Goal: Task Accomplishment & Management: Complete application form

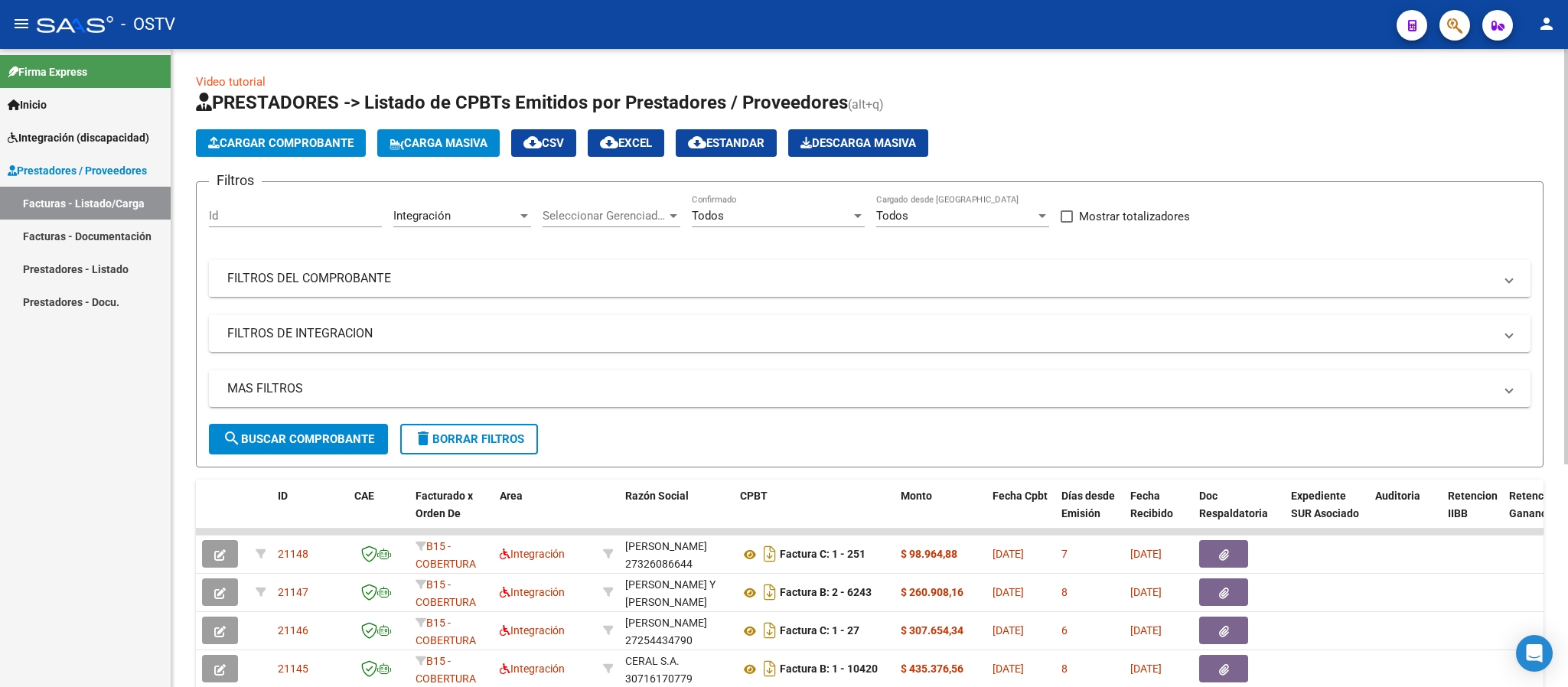
click at [733, 274] on mat-panel-title "FILTROS DEL COMPROBANTE" at bounding box center [860, 278] width 1266 height 17
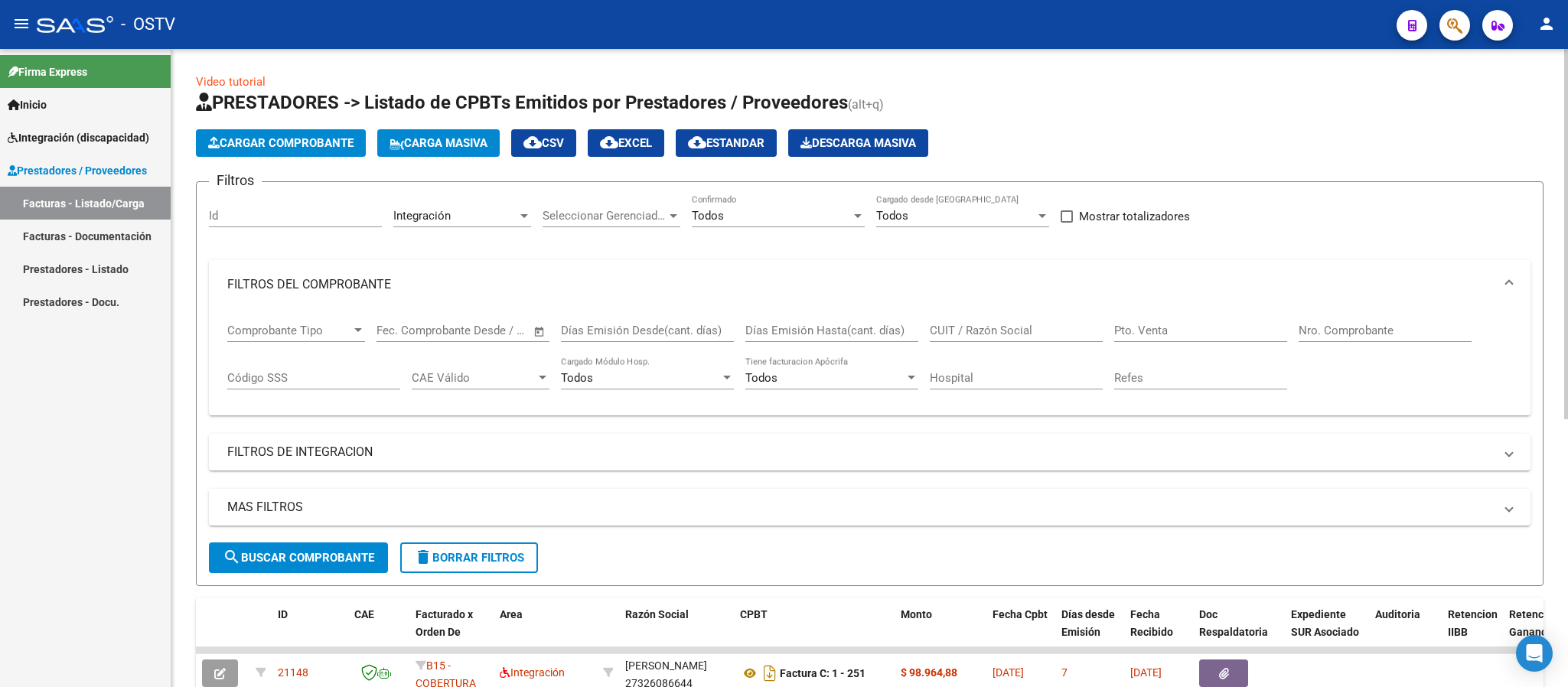
click at [1348, 321] on div "Nro. Comprobante" at bounding box center [1385, 325] width 173 height 33
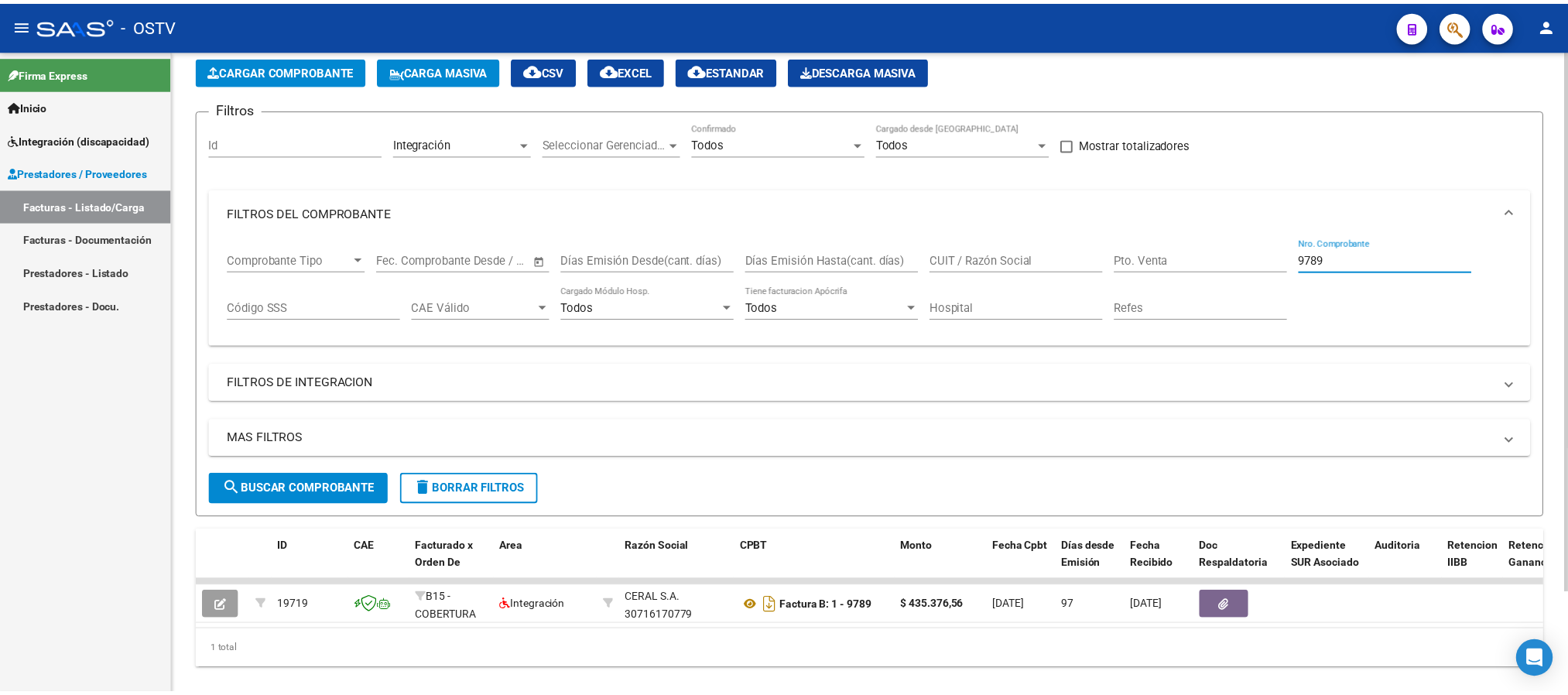
scroll to position [118, 0]
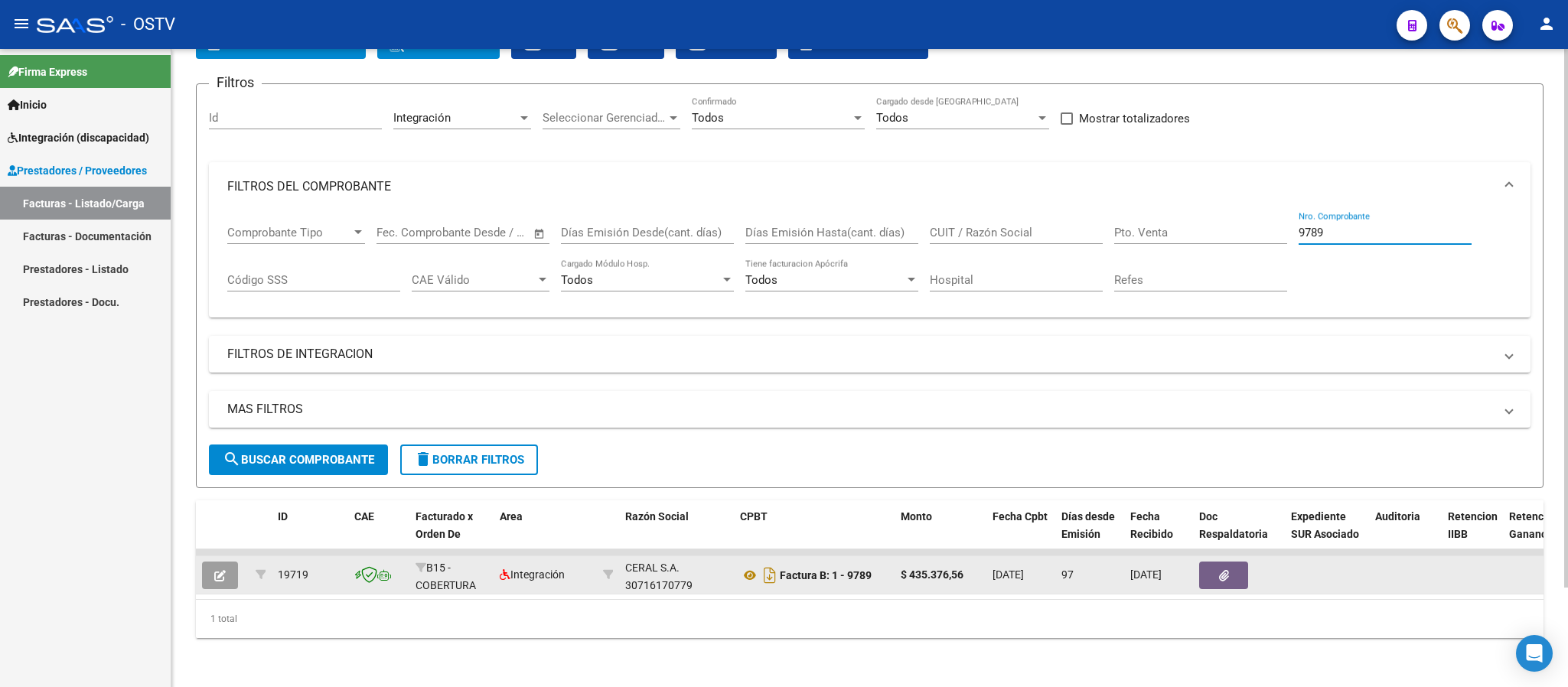
type input "9789"
click at [216, 562] on button "button" at bounding box center [220, 575] width 36 height 28
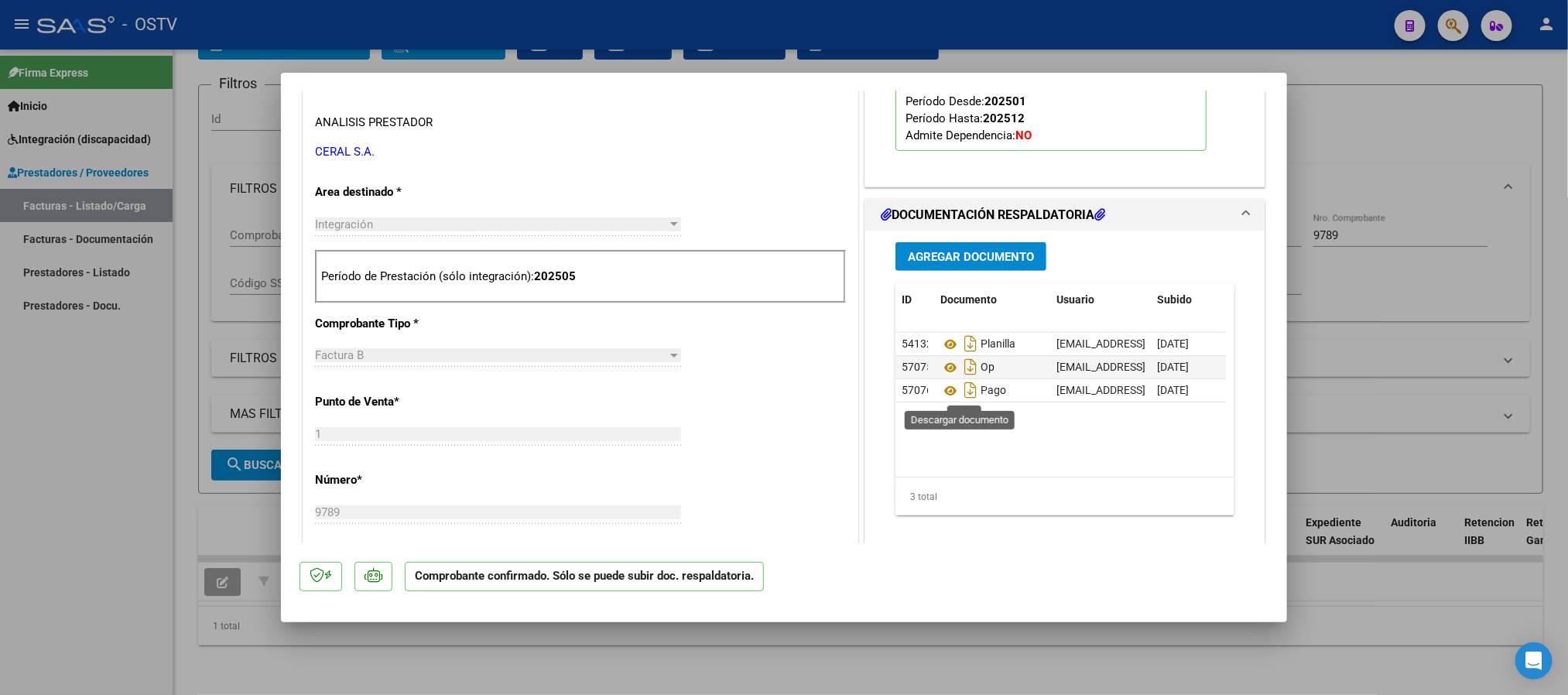
scroll to position [580, 0]
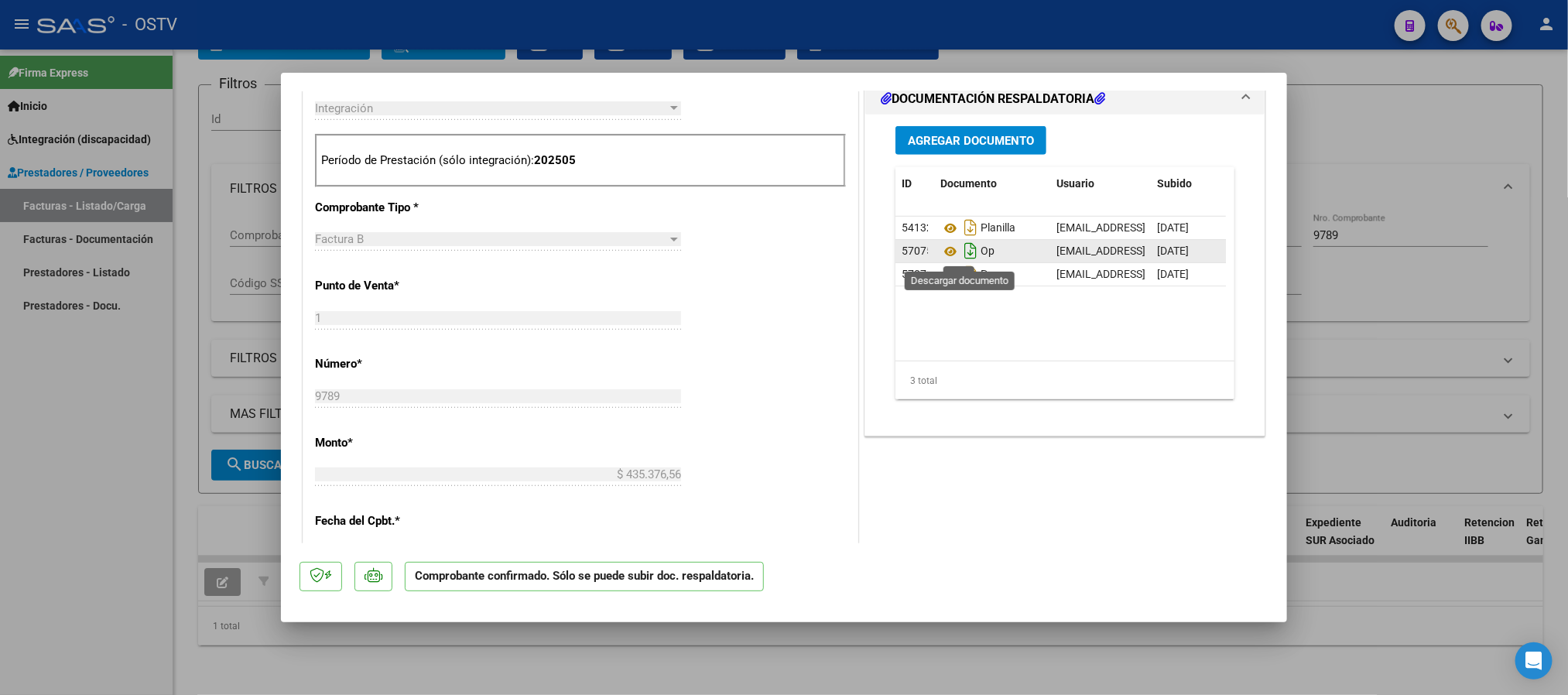
click at [961, 256] on icon "Descargar documento" at bounding box center [971, 250] width 20 height 25
click at [961, 274] on icon "Descargar documento" at bounding box center [971, 273] width 20 height 25
type input "$ 0,00"
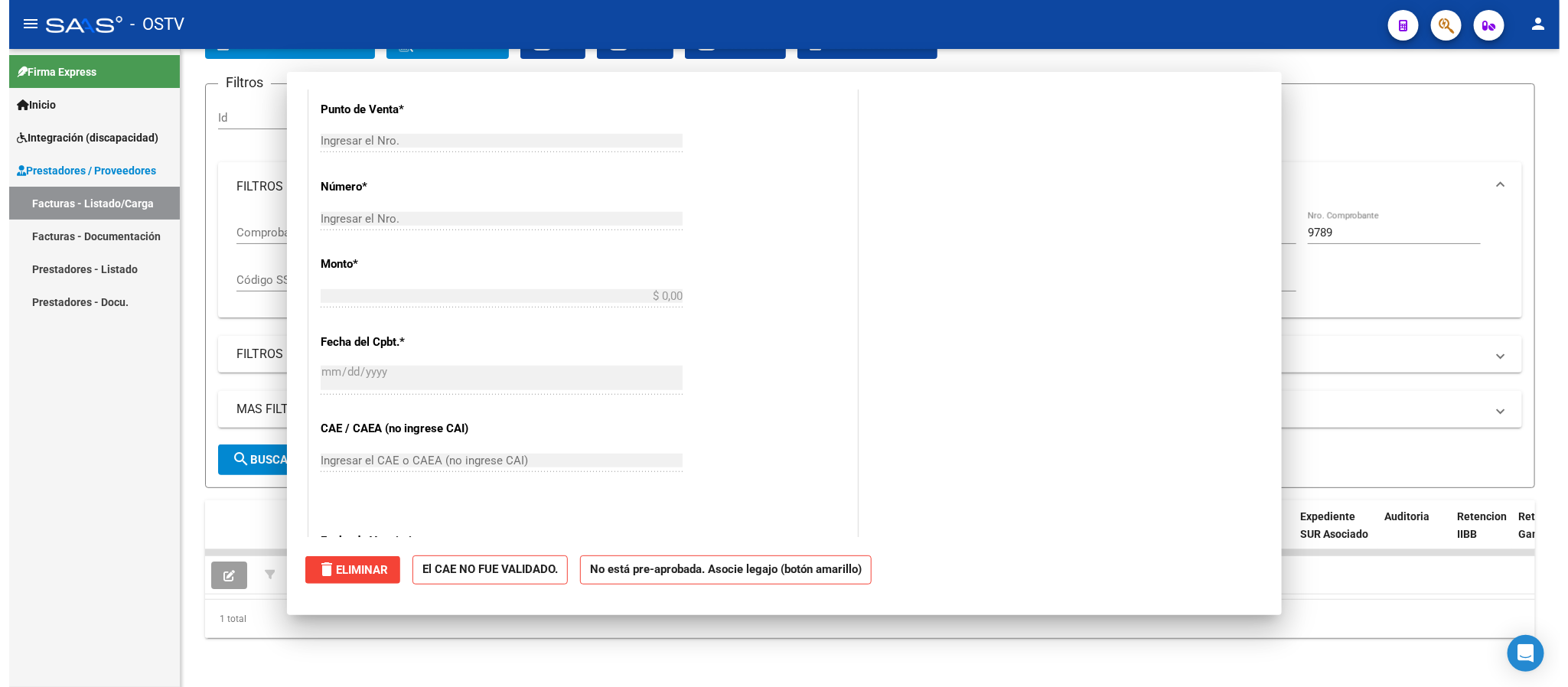
scroll to position [0, 0]
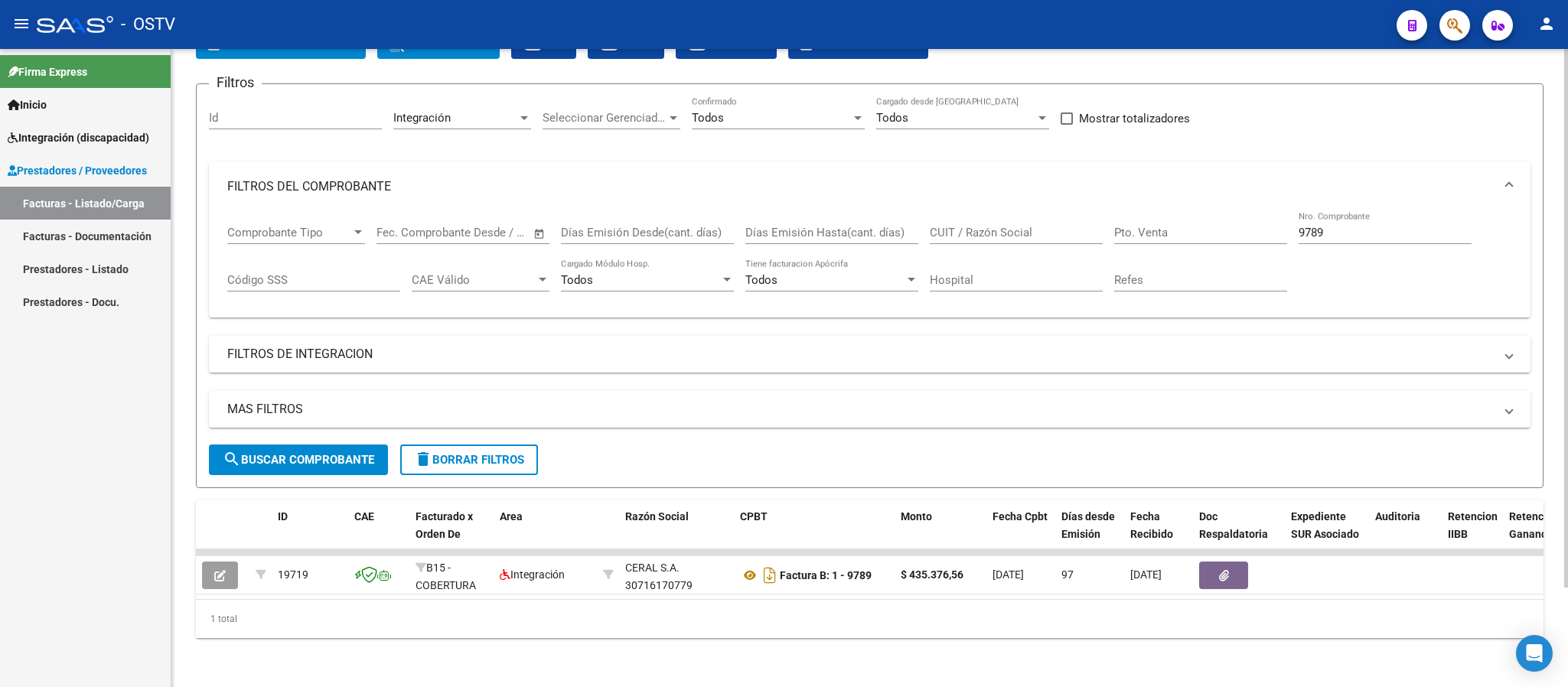
drag, startPoint x: 1334, startPoint y: 212, endPoint x: 1327, endPoint y: 207, distance: 8.6
click at [1334, 225] on input "9789" at bounding box center [1385, 232] width 173 height 13
type input "9"
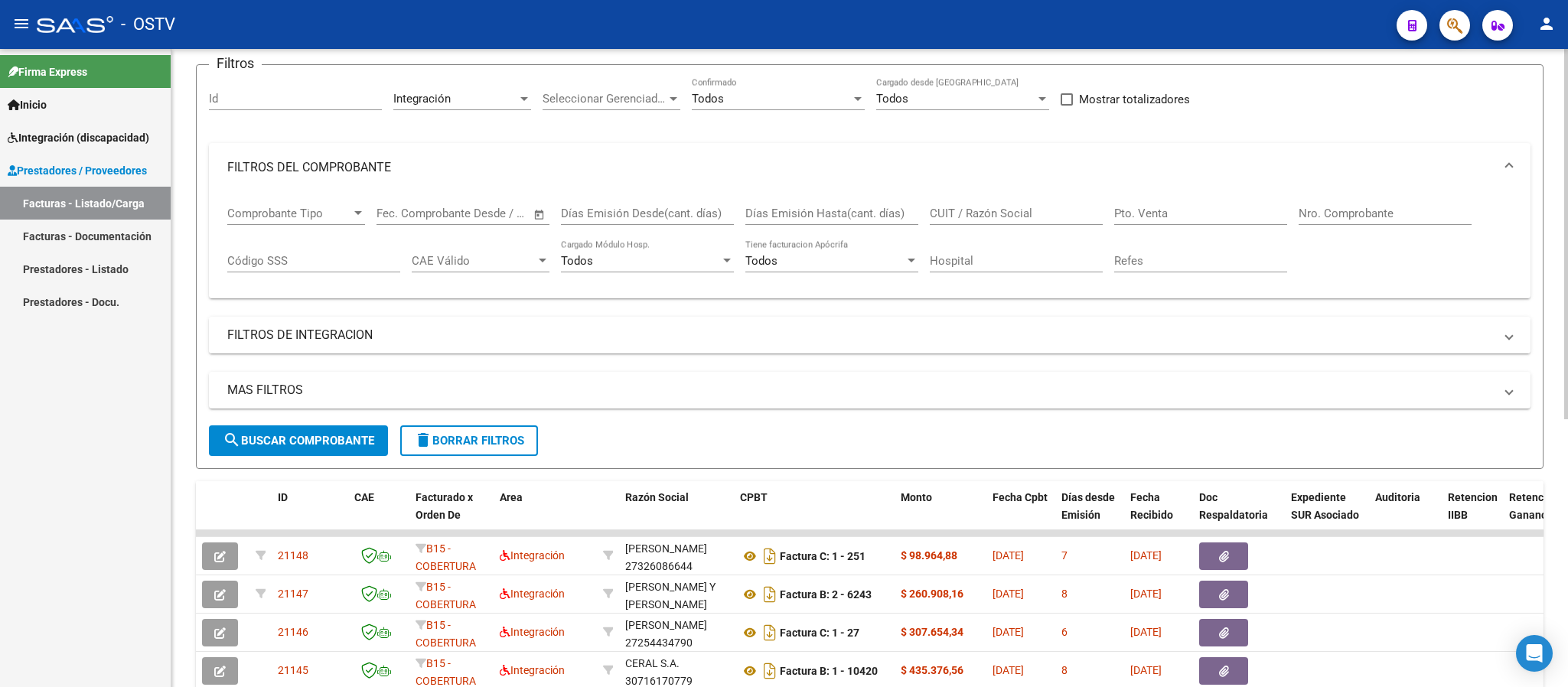
click at [402, 334] on mat-panel-title "FILTROS DE INTEGRACION" at bounding box center [860, 335] width 1266 height 17
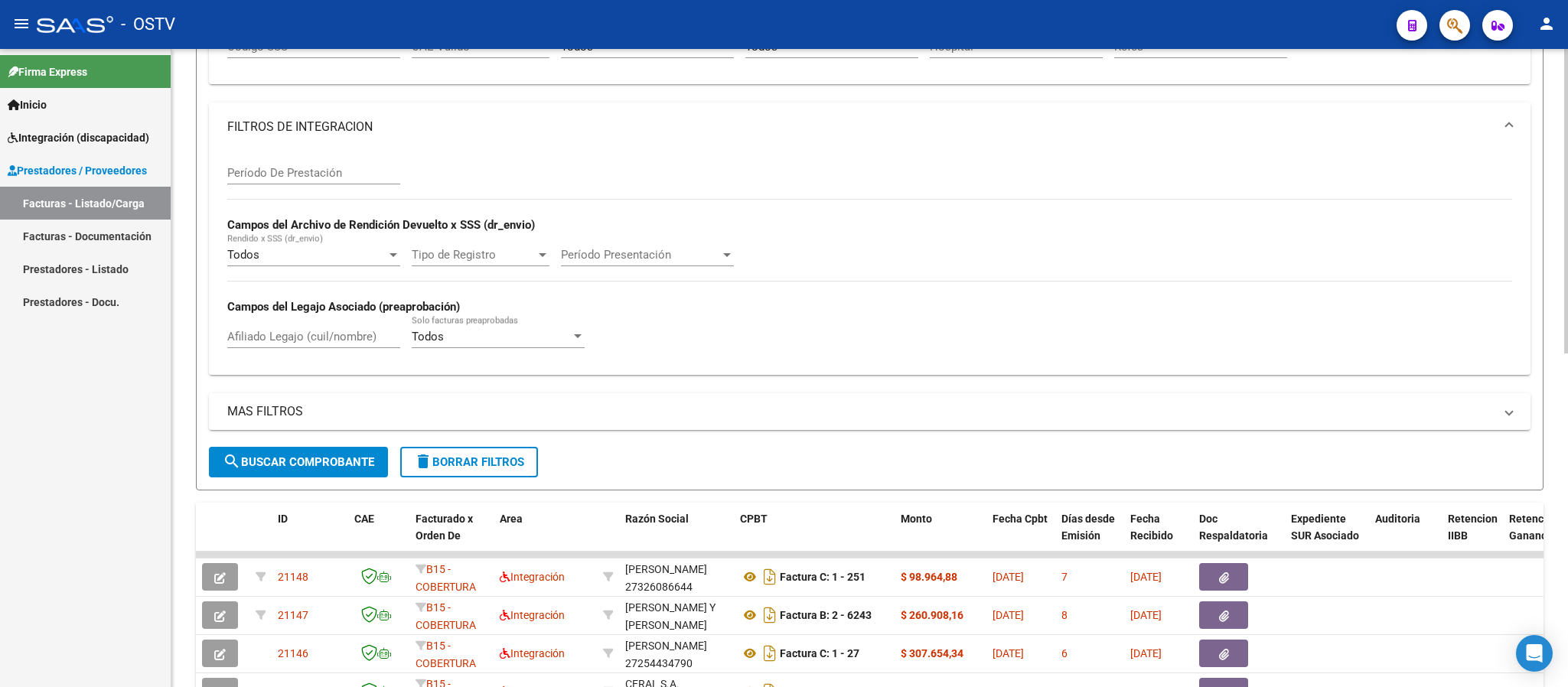
scroll to position [346, 0]
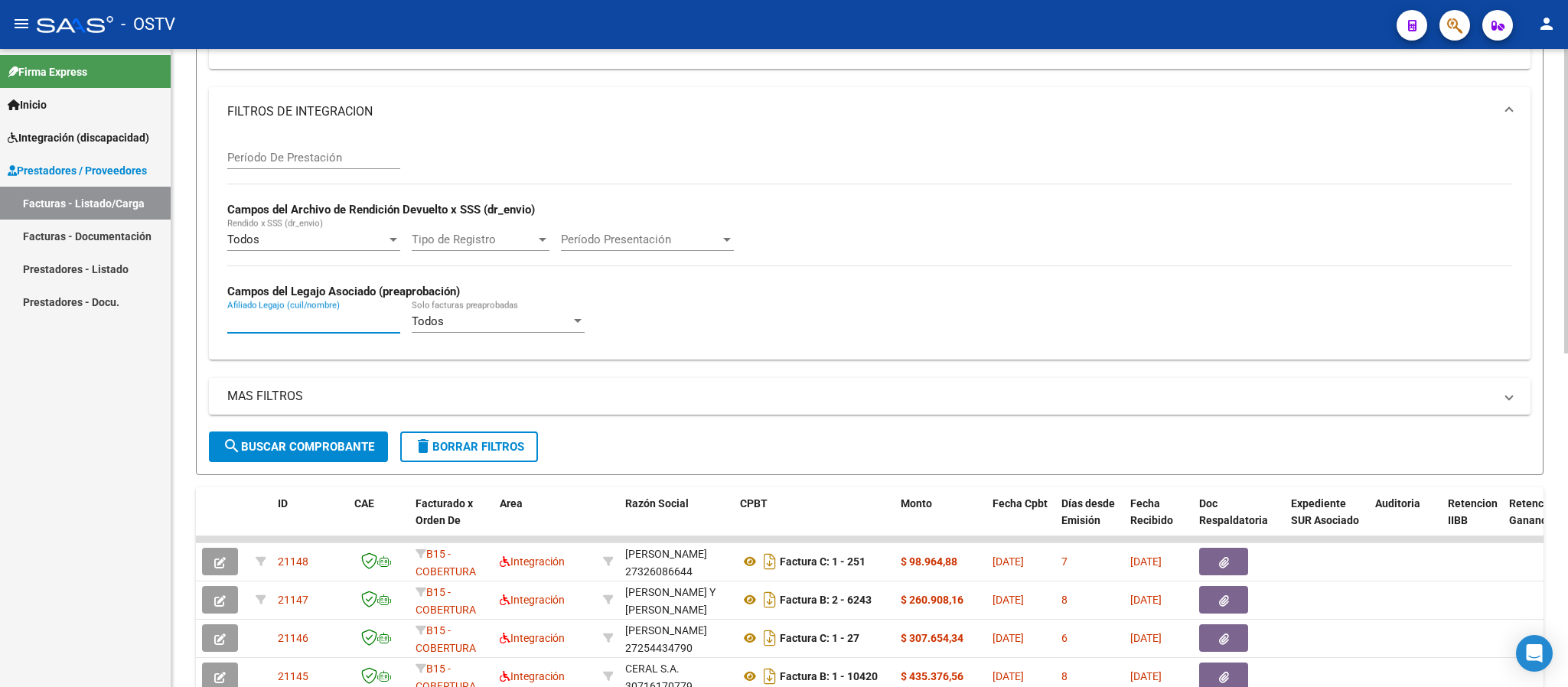
click at [335, 324] on input "Afiliado Legajo (cuil/nombre)" at bounding box center [314, 321] width 173 height 13
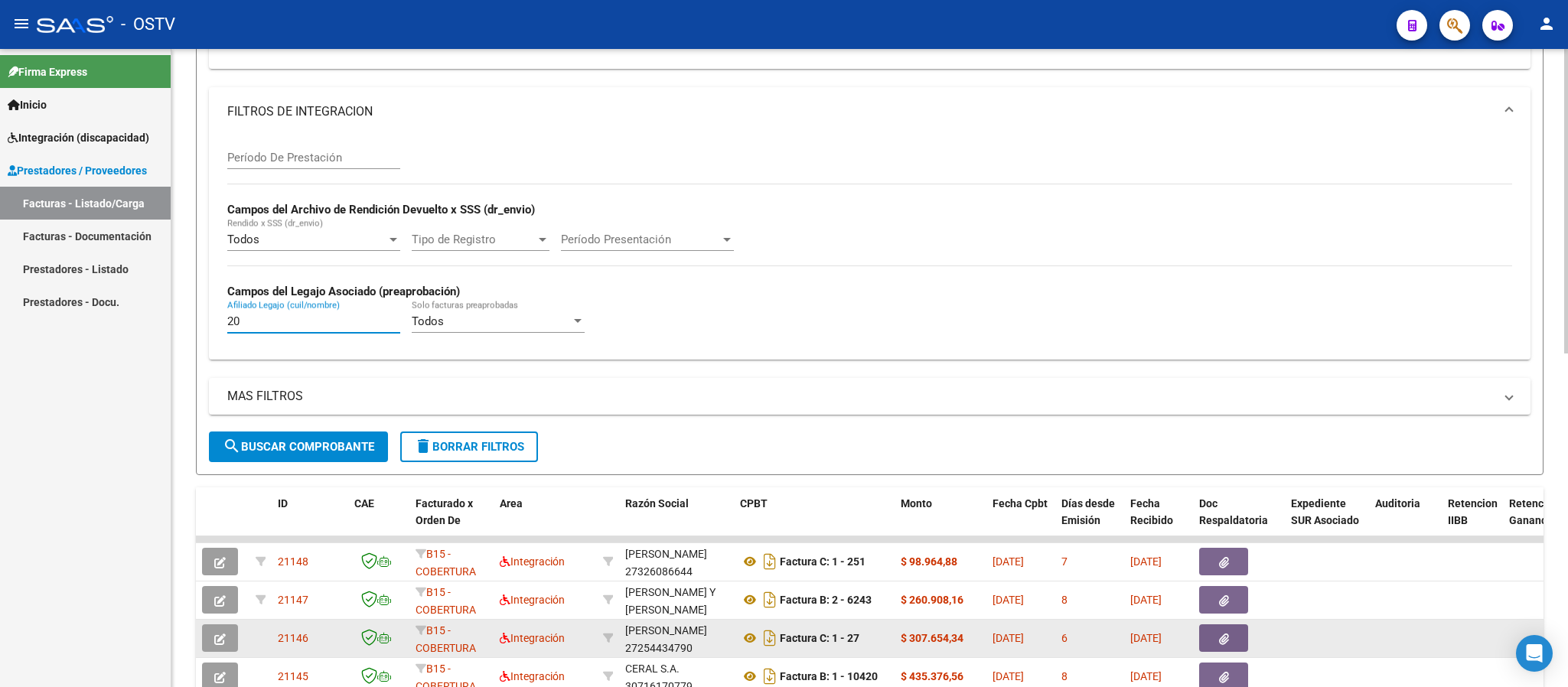
type input "2"
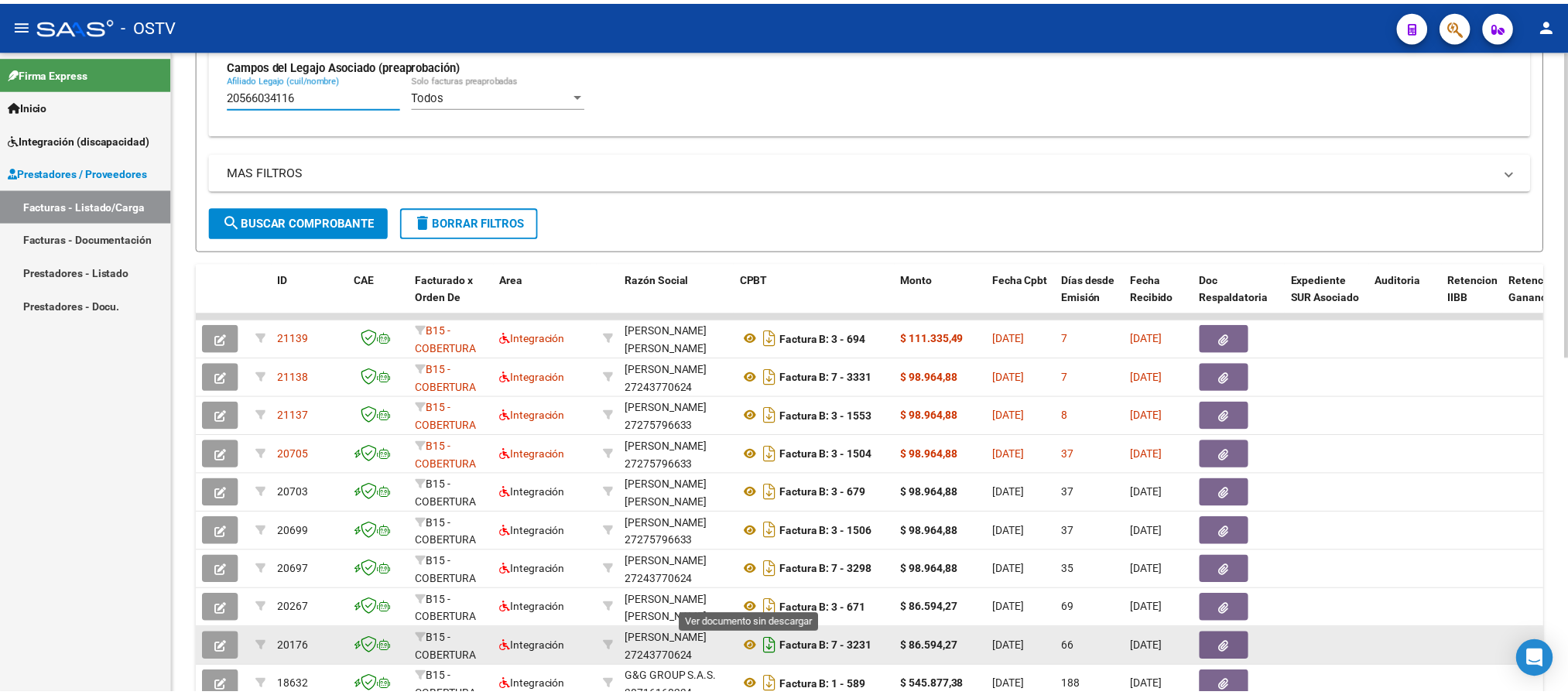
scroll to position [583, 0]
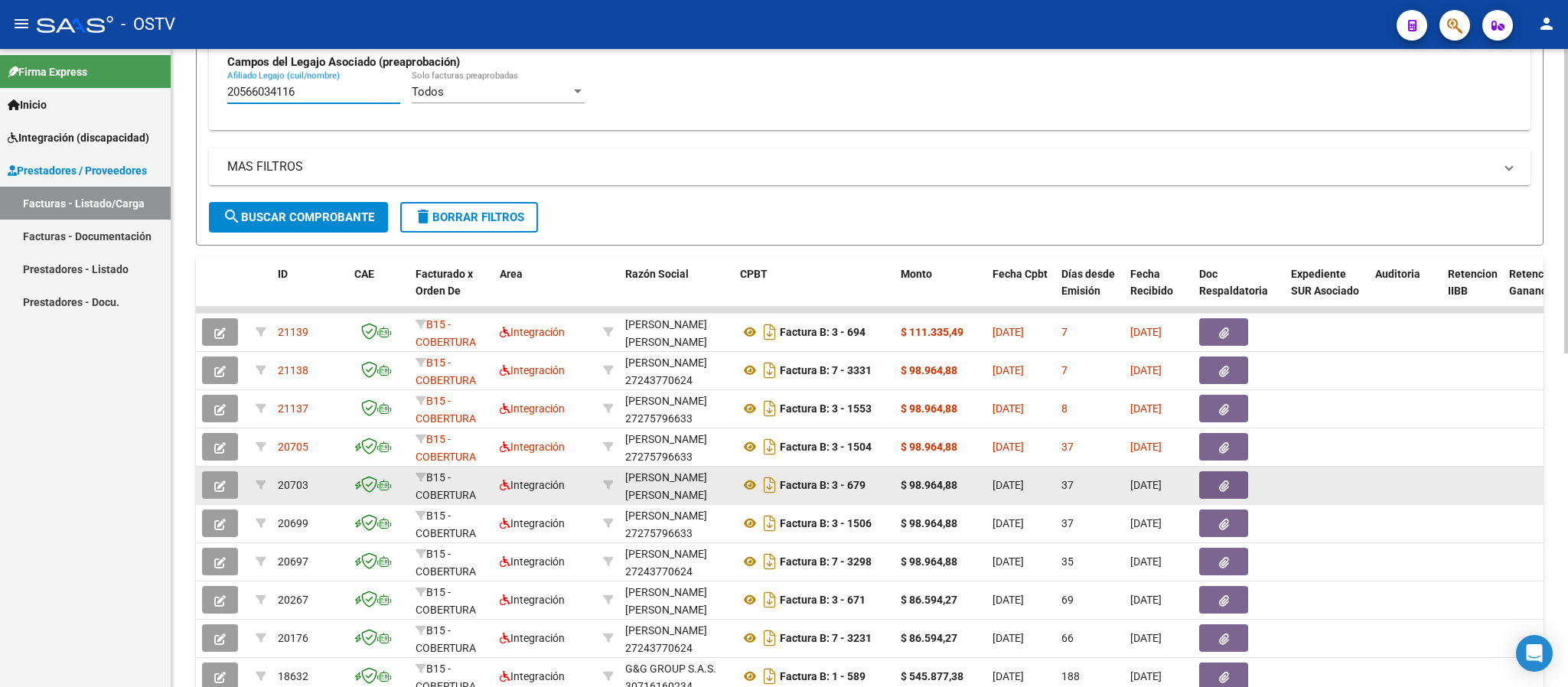
type input "20566034116"
click at [232, 494] on button "button" at bounding box center [220, 484] width 36 height 28
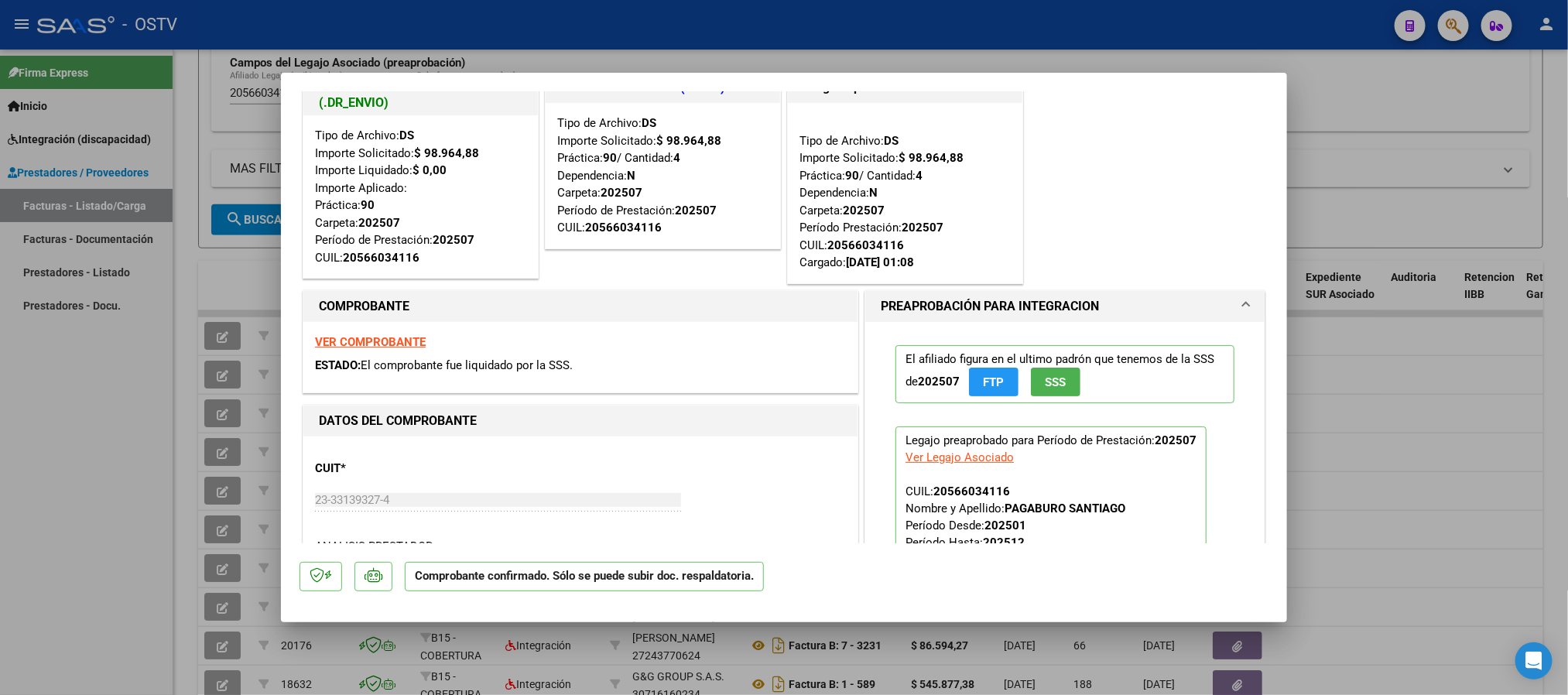
scroll to position [0, 0]
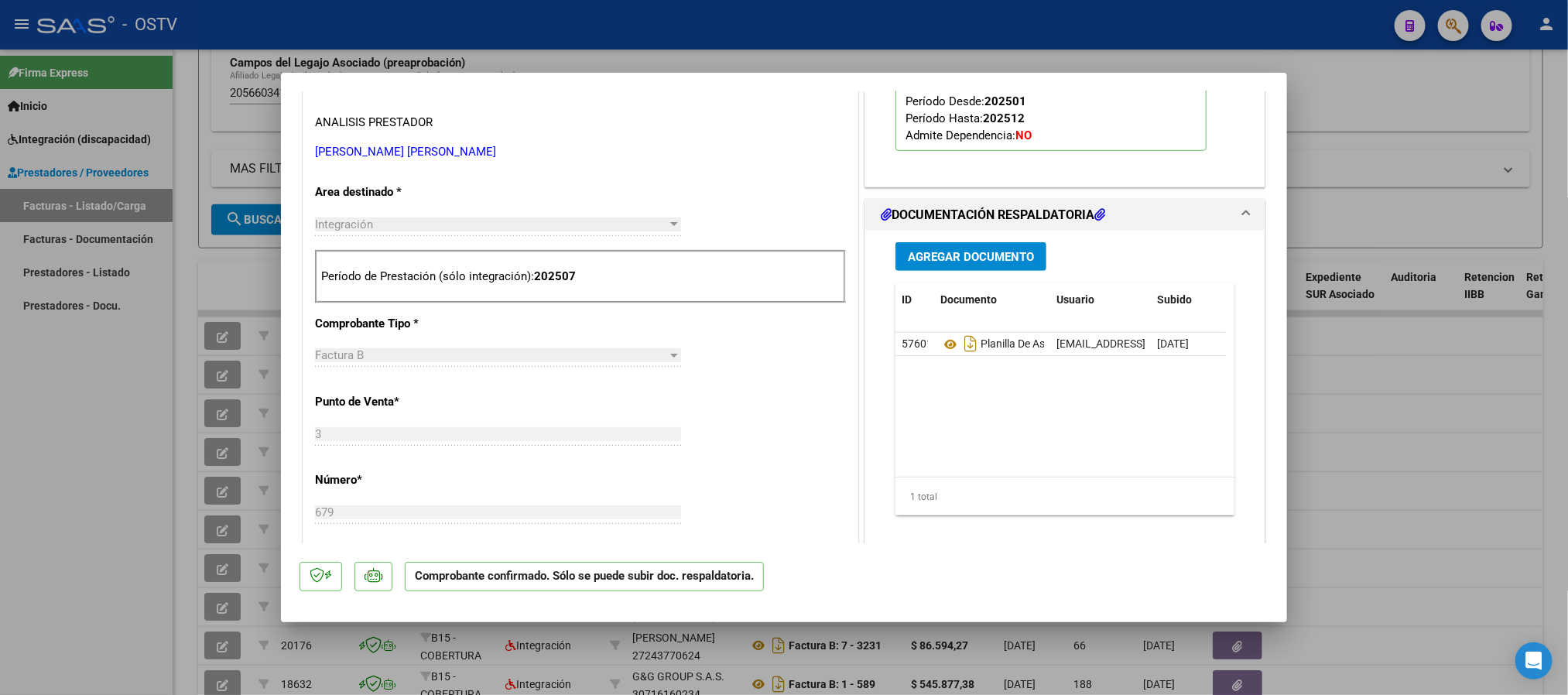
type input "$ 0,00"
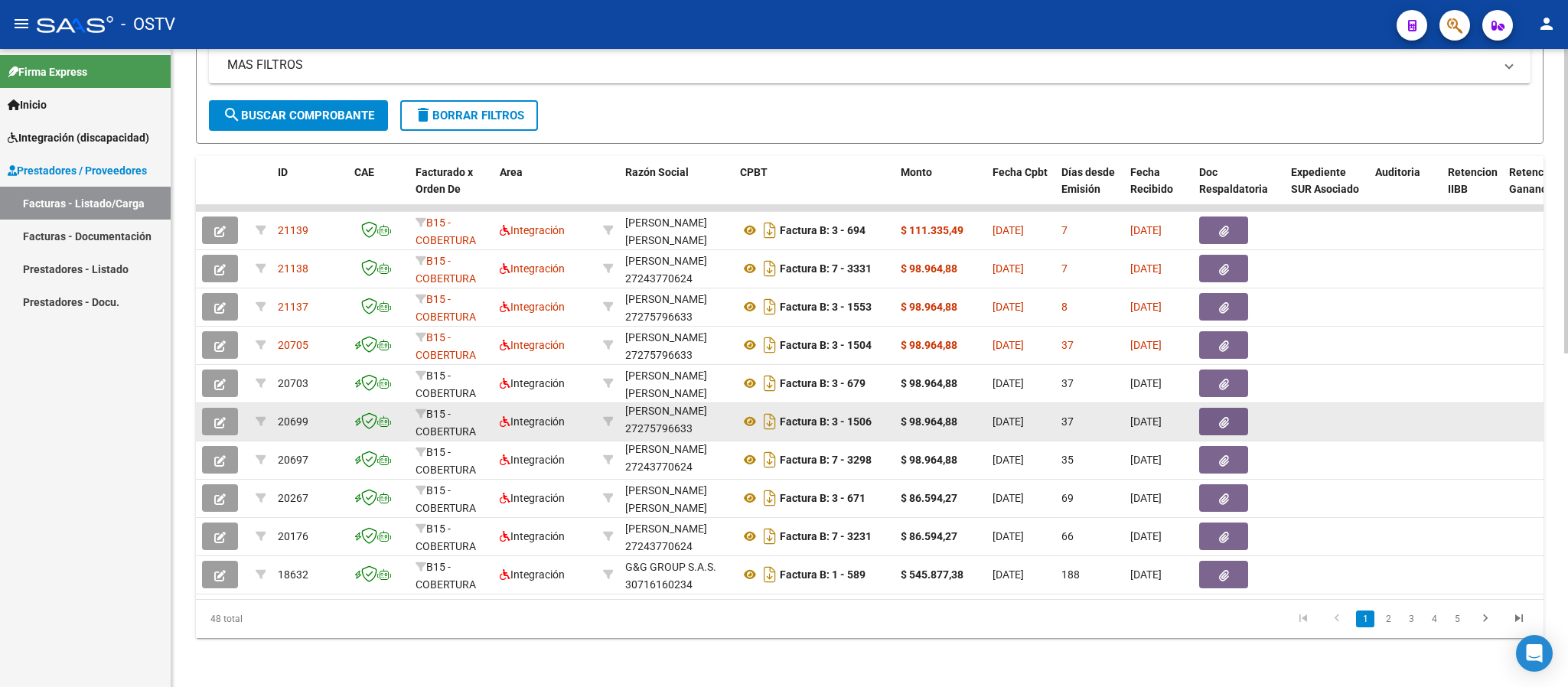
click at [675, 407] on div "[PERSON_NAME]" at bounding box center [665, 410] width 82 height 18
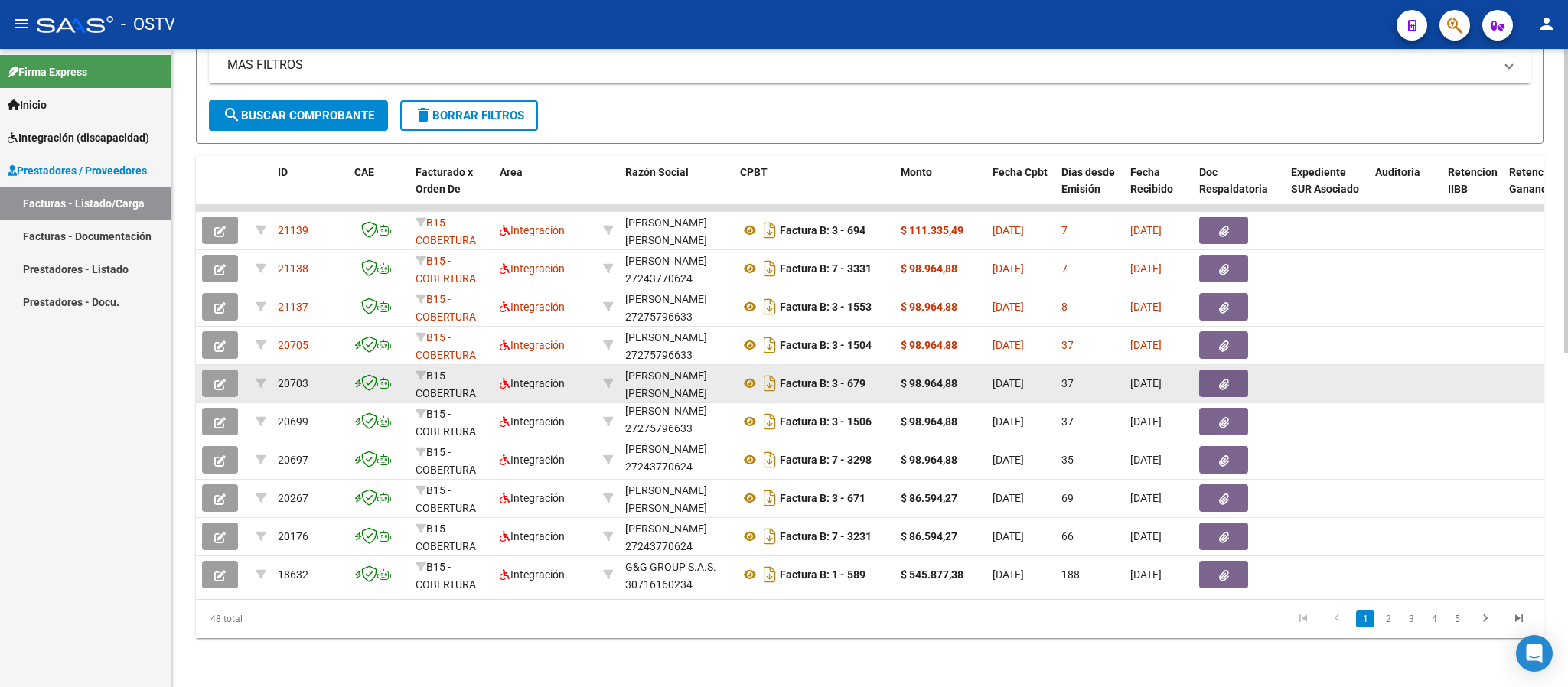
click at [677, 374] on div "[PERSON_NAME] [PERSON_NAME]" at bounding box center [676, 385] width 103 height 35
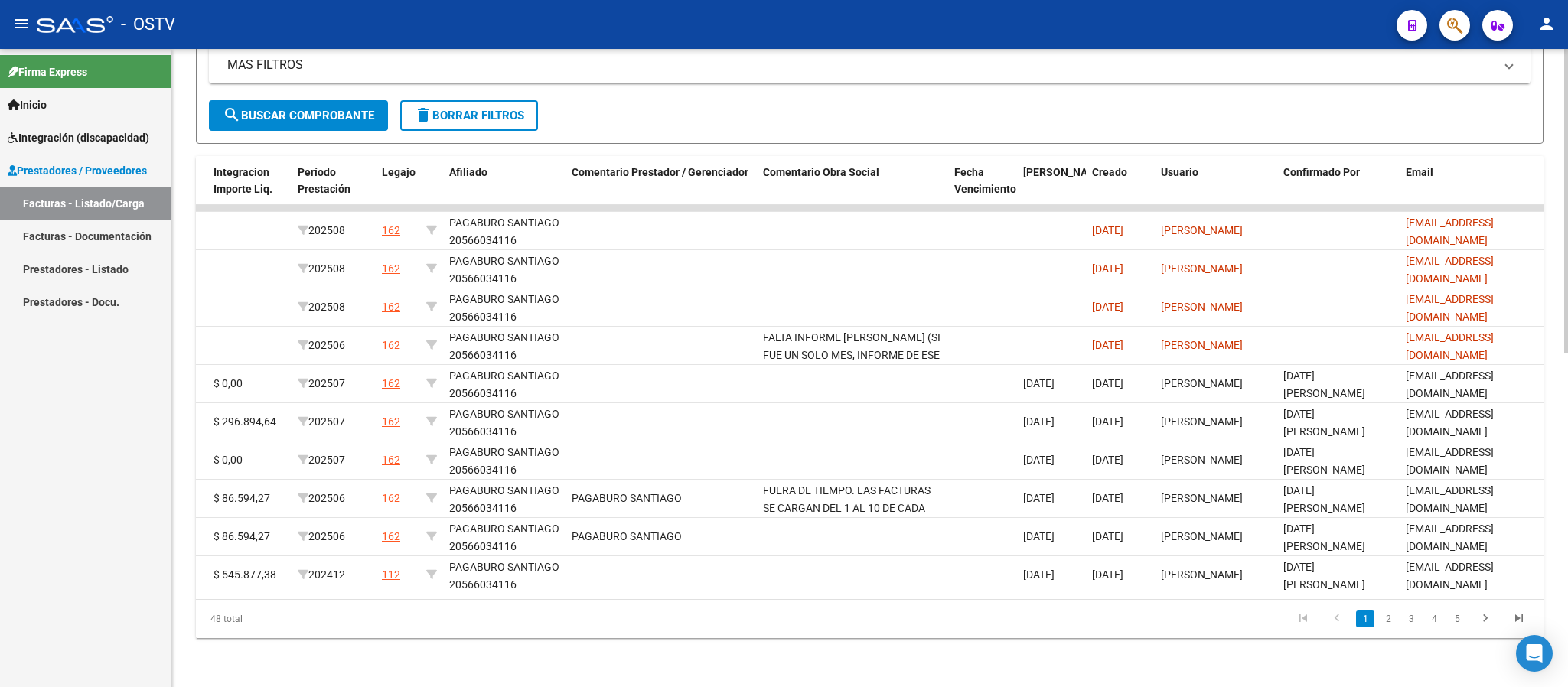
scroll to position [0, 1986]
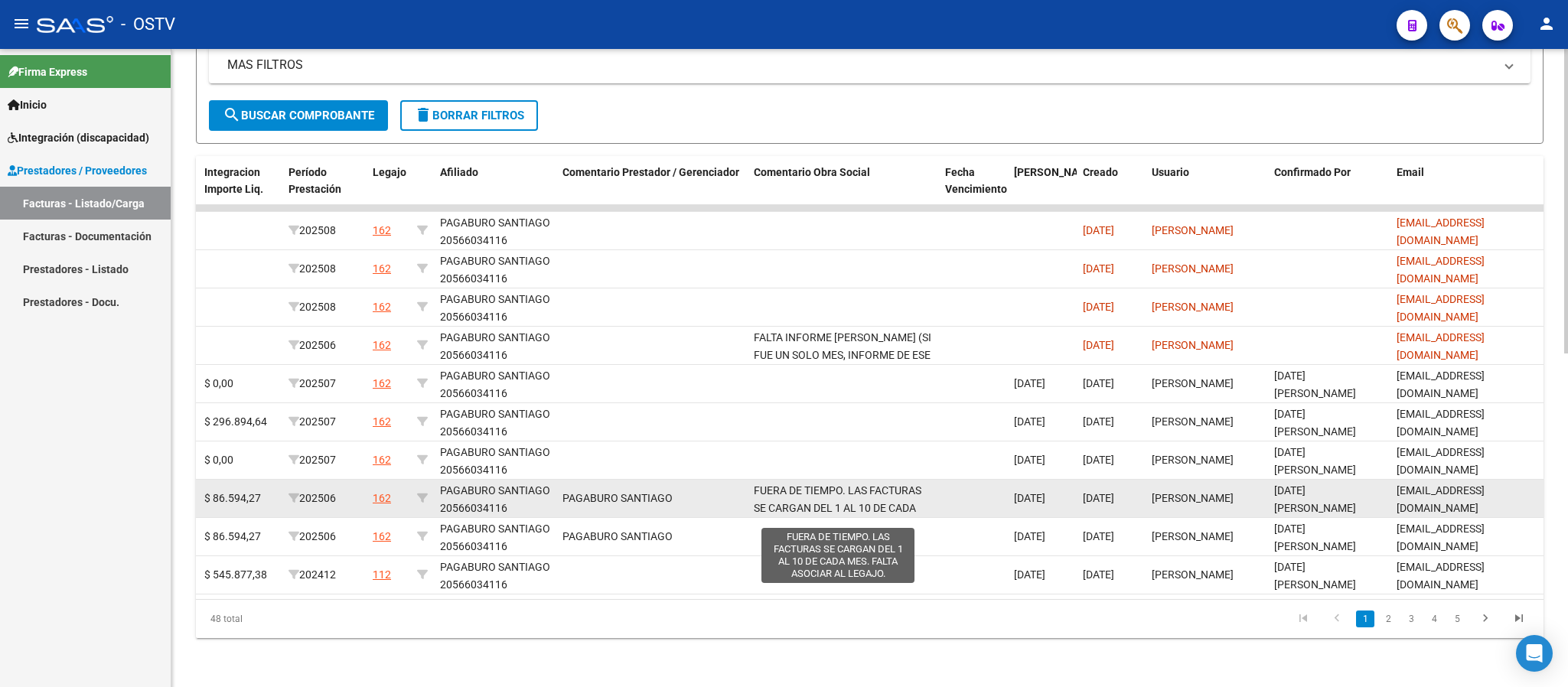
click at [886, 495] on span "FUERA DE TIEMPO. LAS FACTURAS SE CARGAN DEL 1 AL 10 DE CADA MES. FALTA ASOCIAR …" at bounding box center [837, 508] width 167 height 47
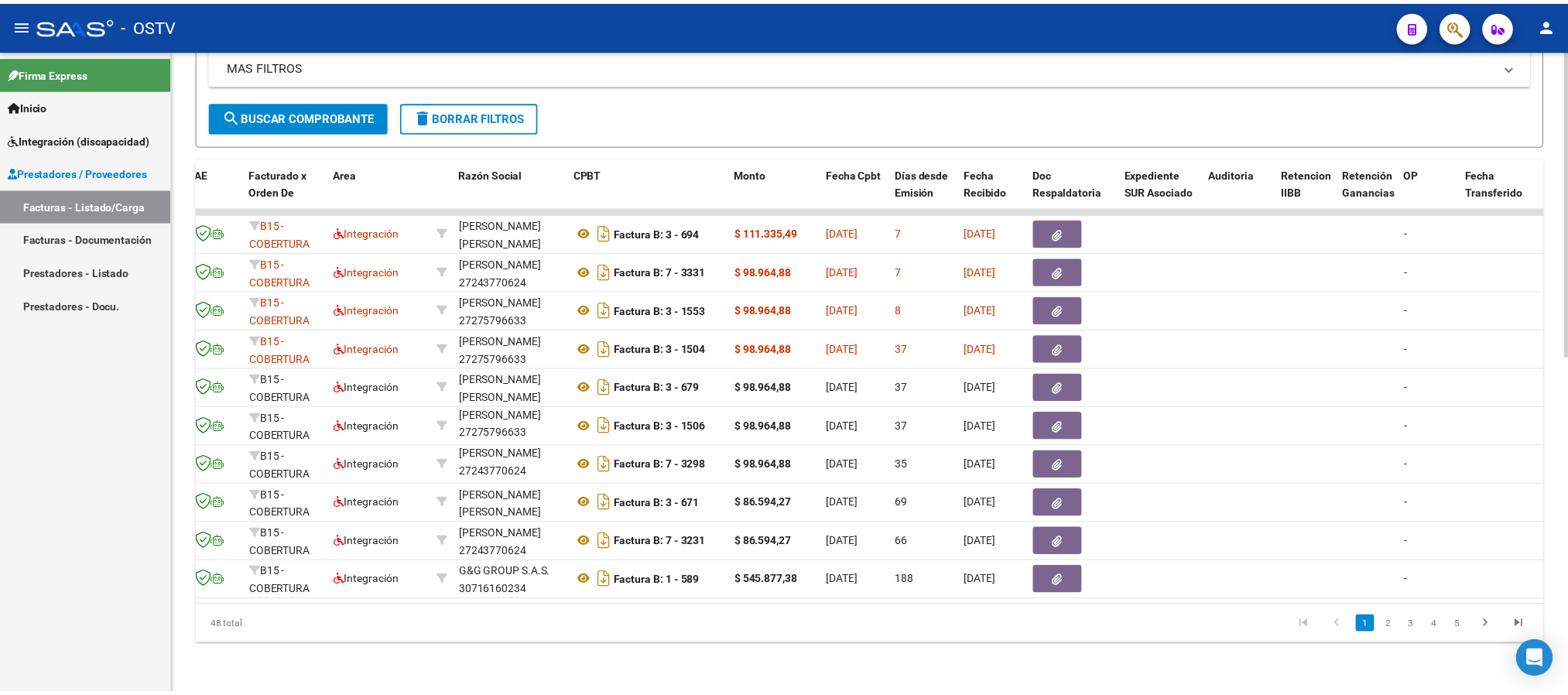
scroll to position [0, 0]
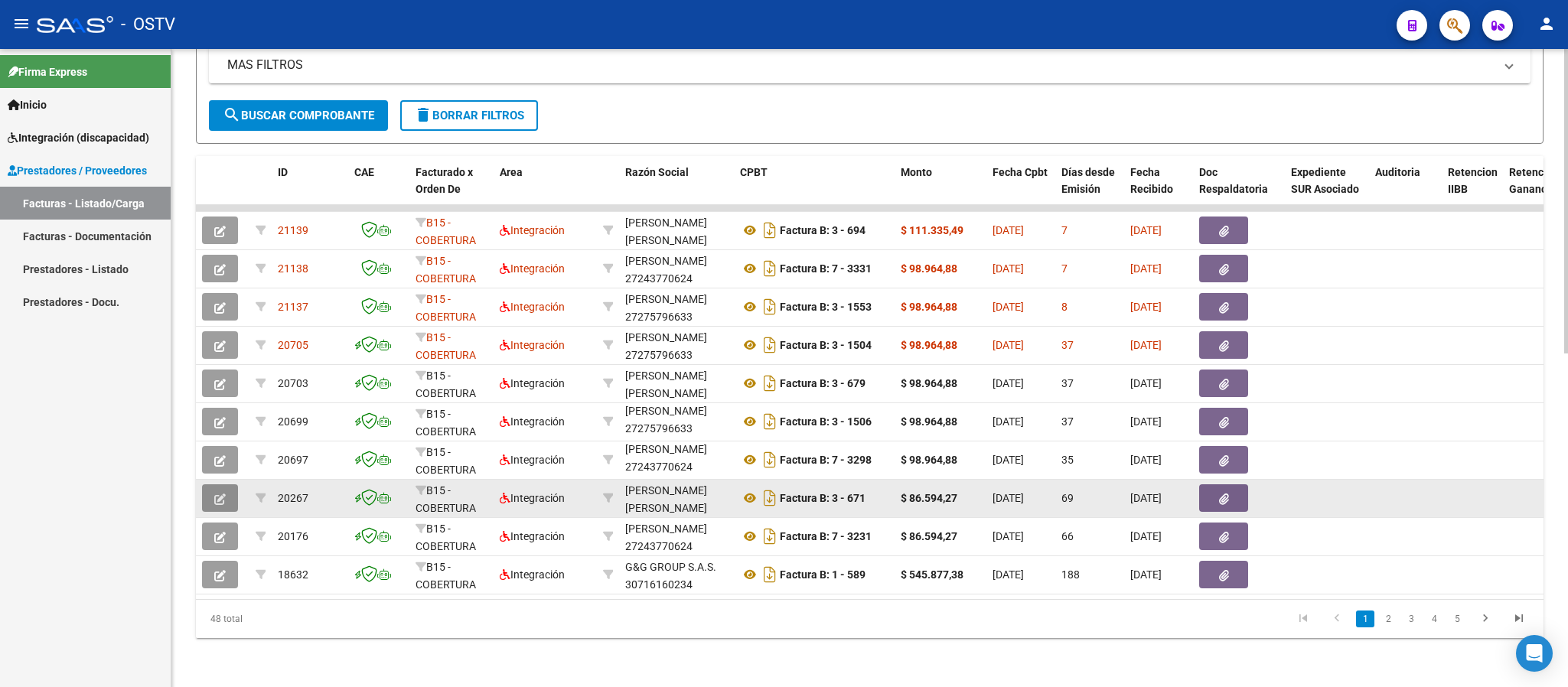
click at [216, 494] on icon "button" at bounding box center [220, 499] width 12 height 12
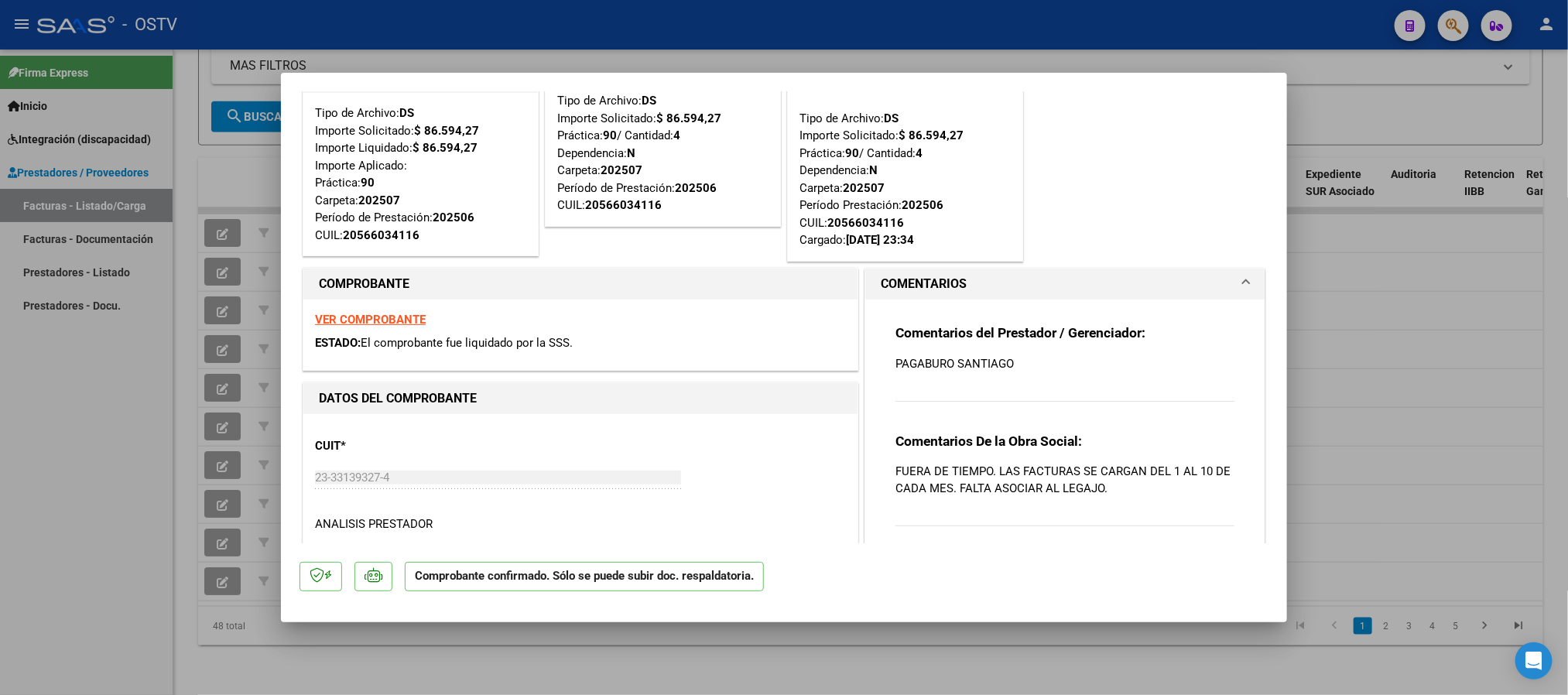
scroll to position [116, 0]
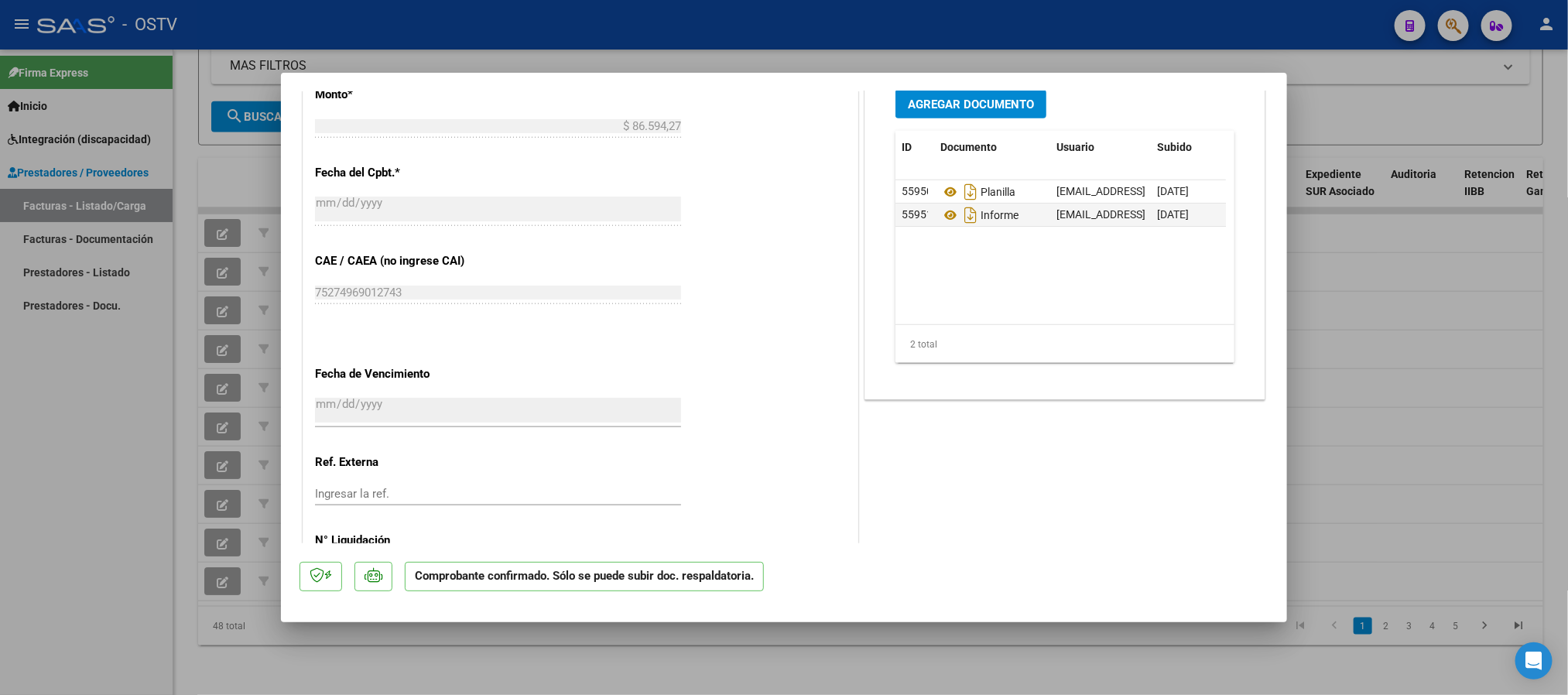
type input "$ 0,00"
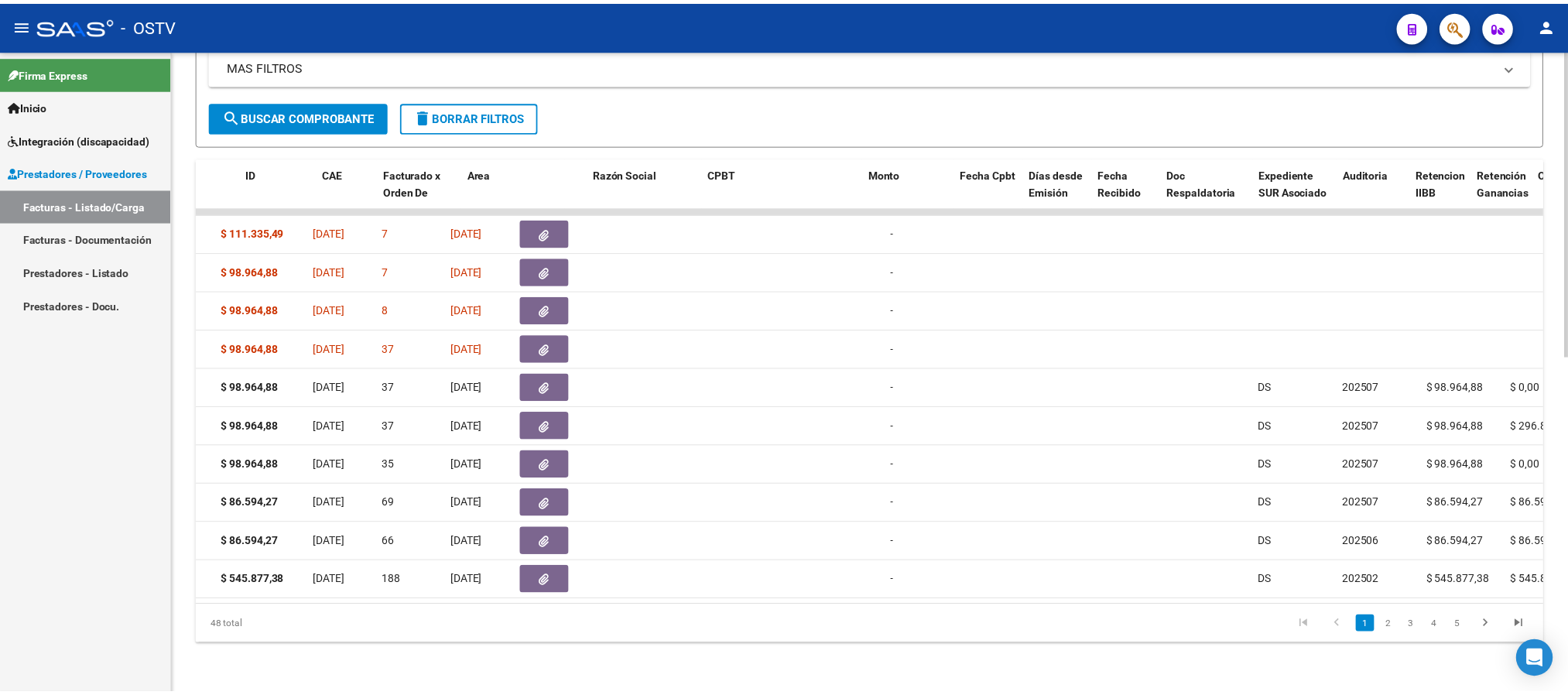
scroll to position [0, 0]
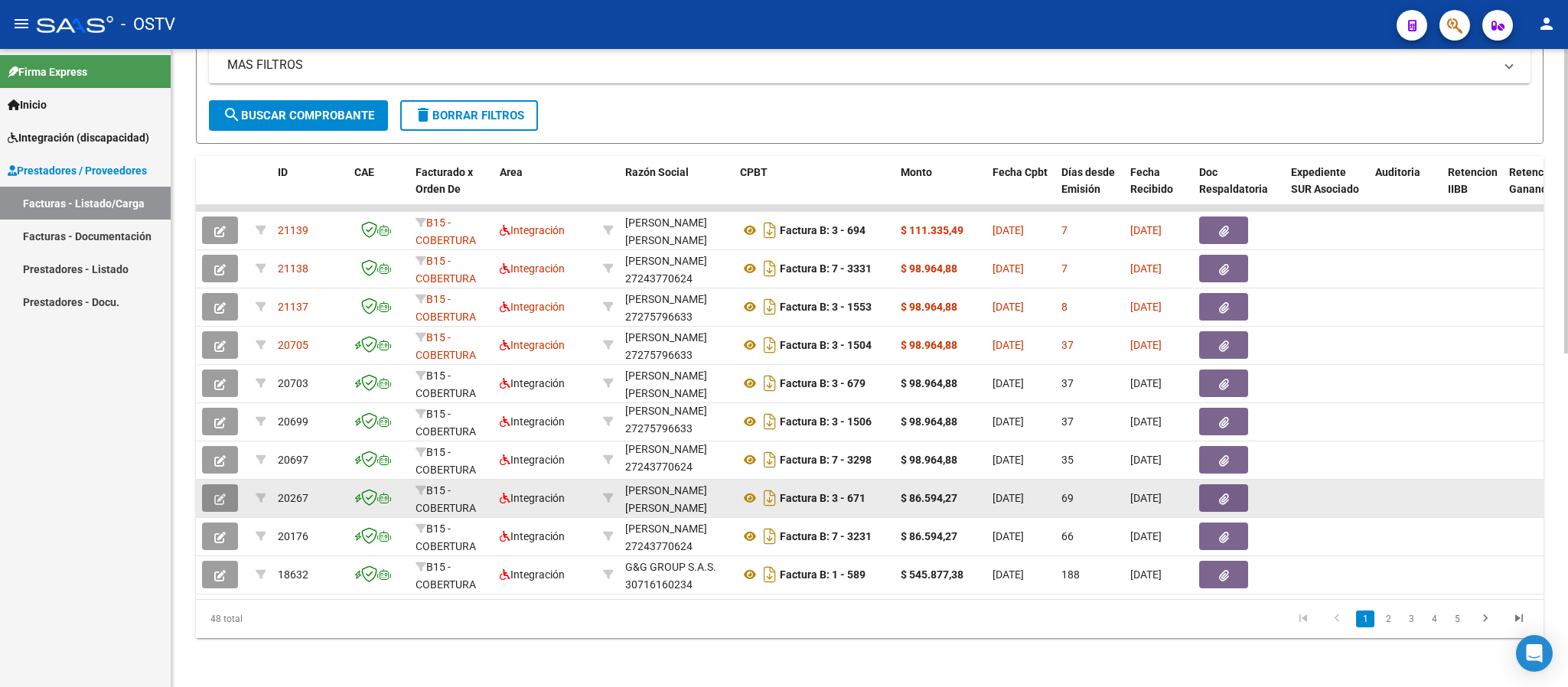
click at [219, 494] on icon "button" at bounding box center [220, 499] width 12 height 12
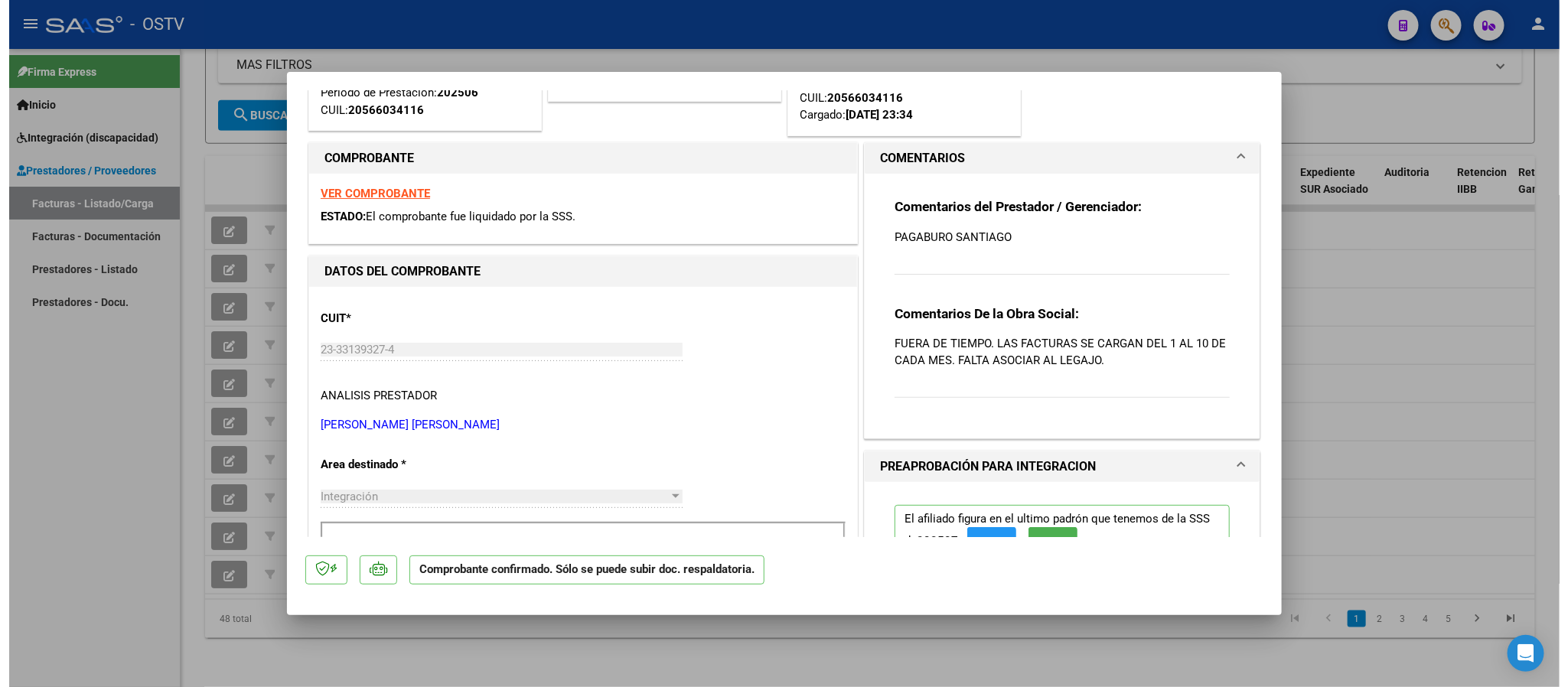
scroll to position [230, 0]
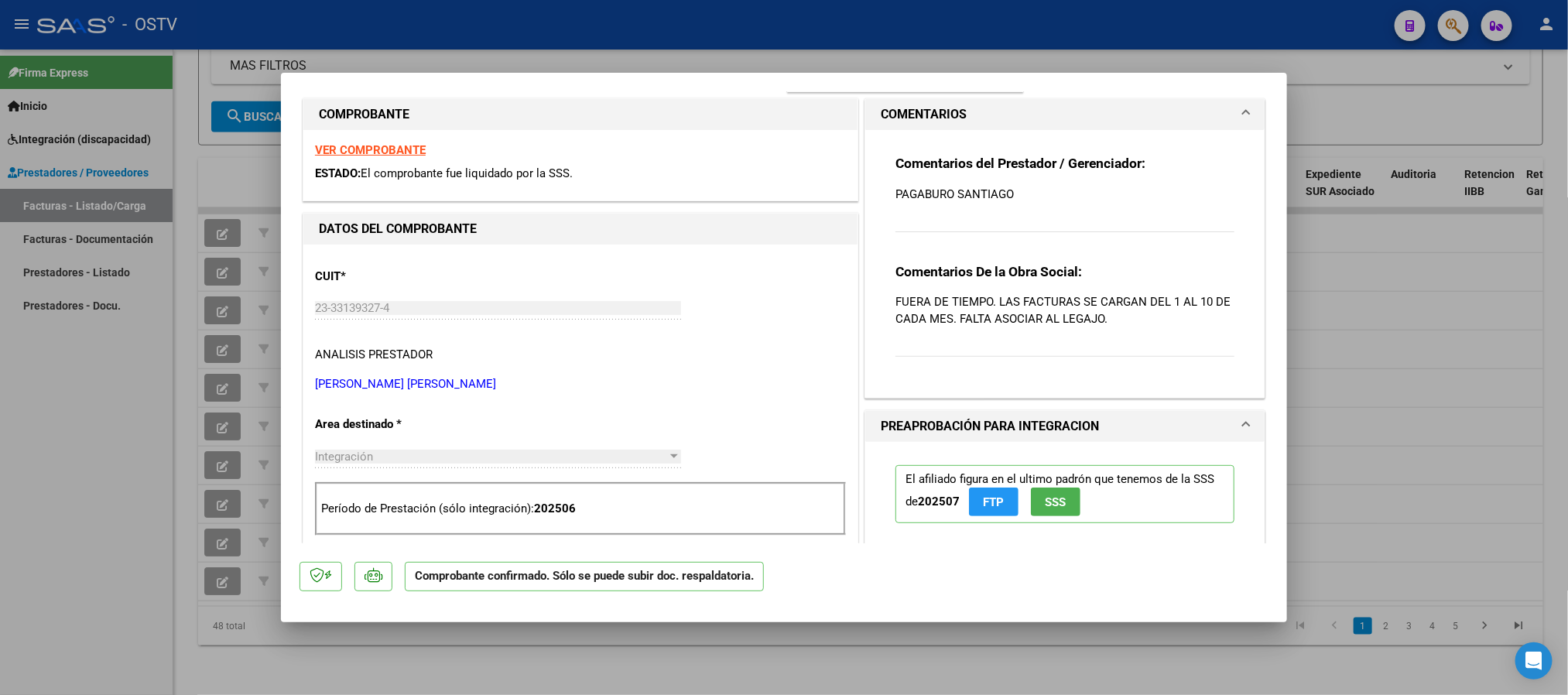
type input "$ 0,00"
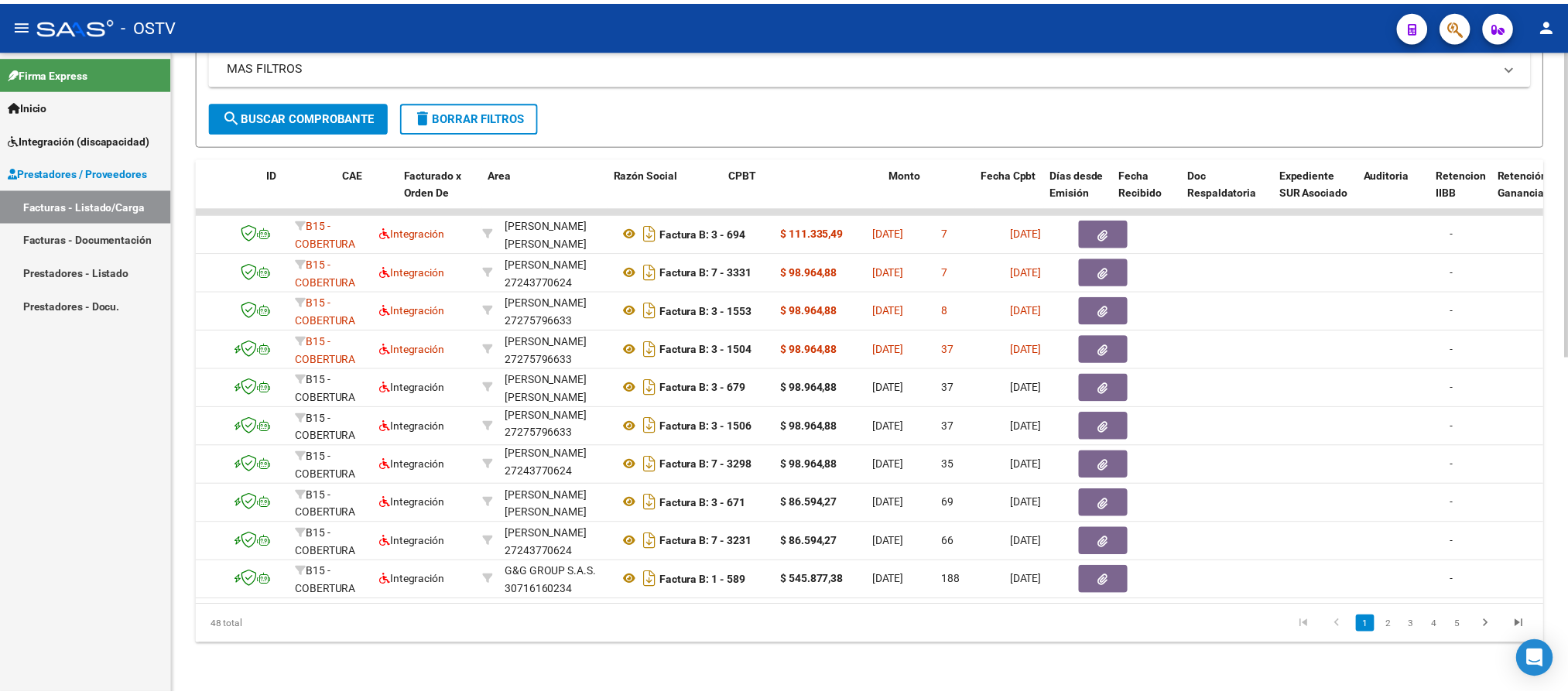
scroll to position [0, 0]
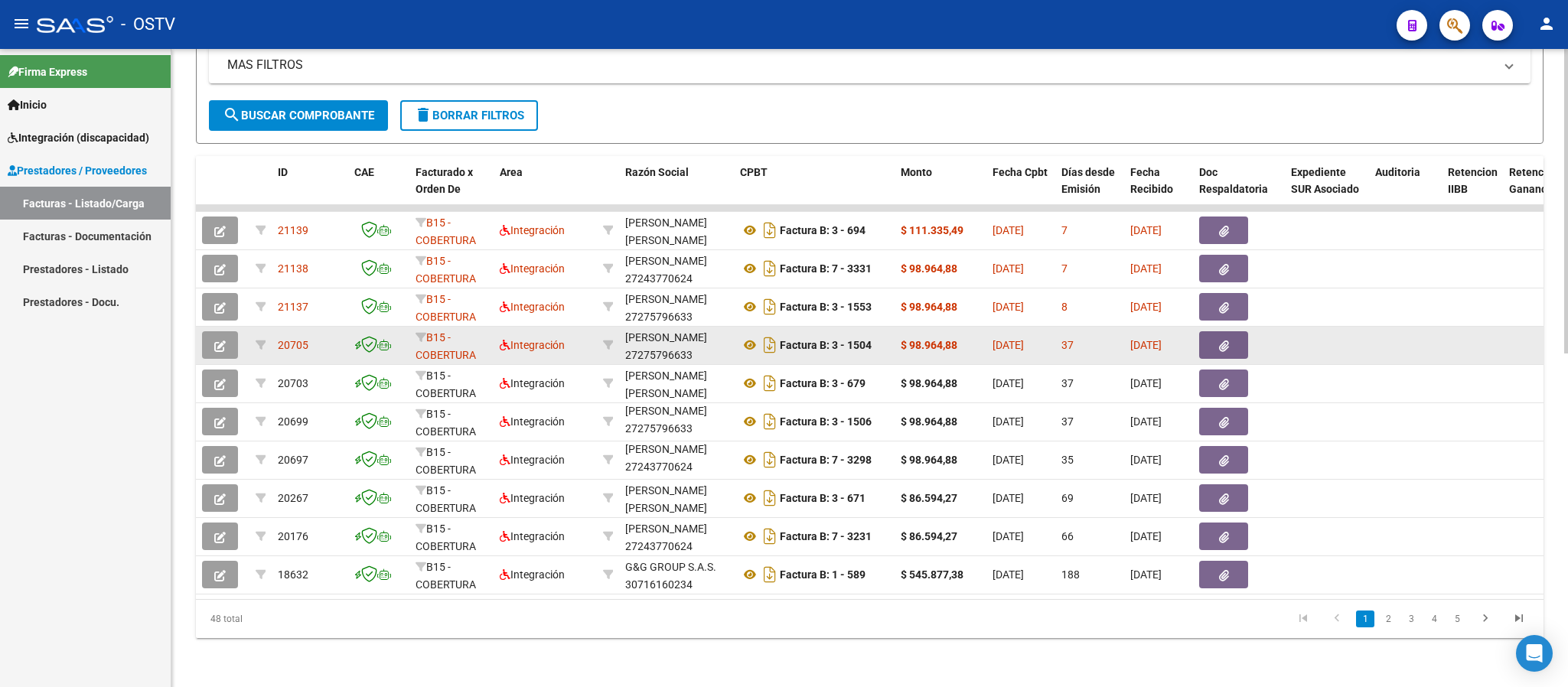
click at [225, 338] on span "button" at bounding box center [220, 345] width 12 height 13
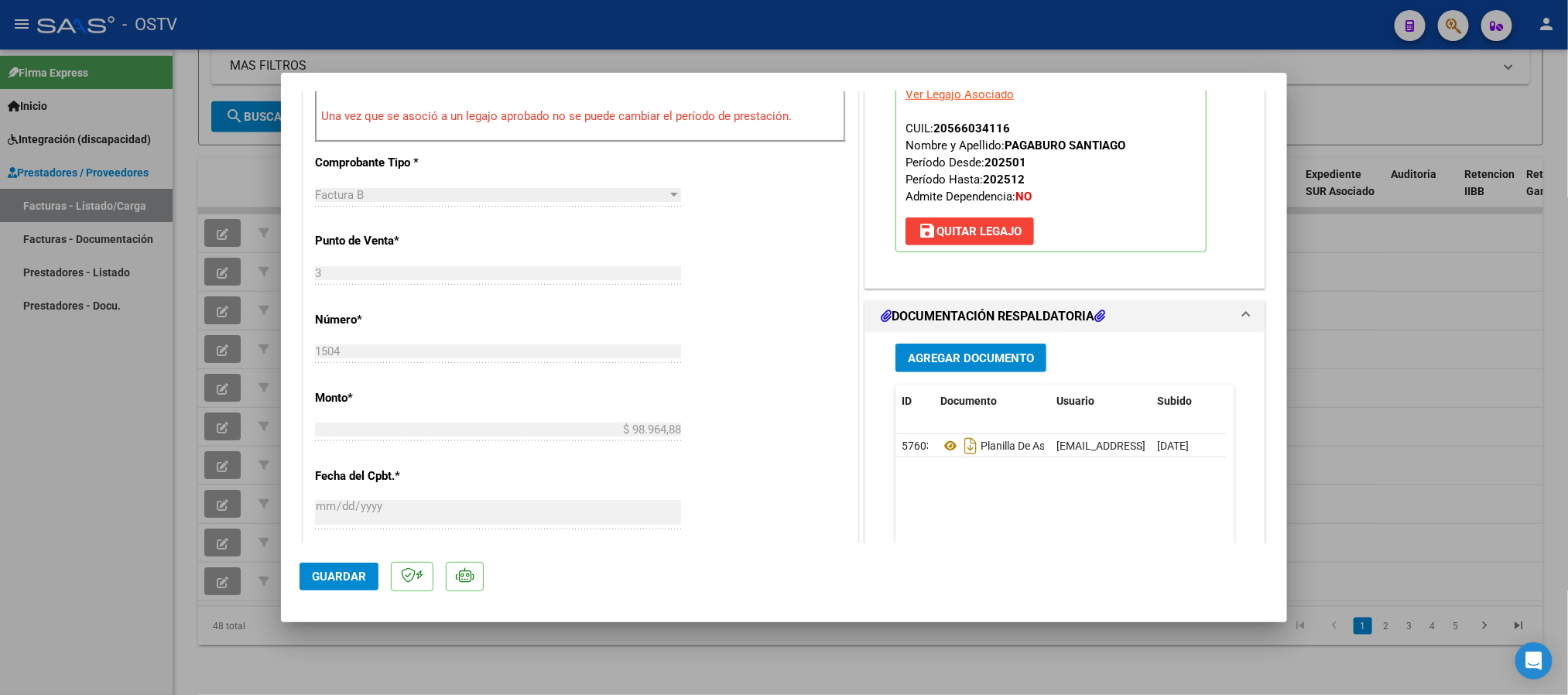
scroll to position [580, 0]
